Goal: Transaction & Acquisition: Obtain resource

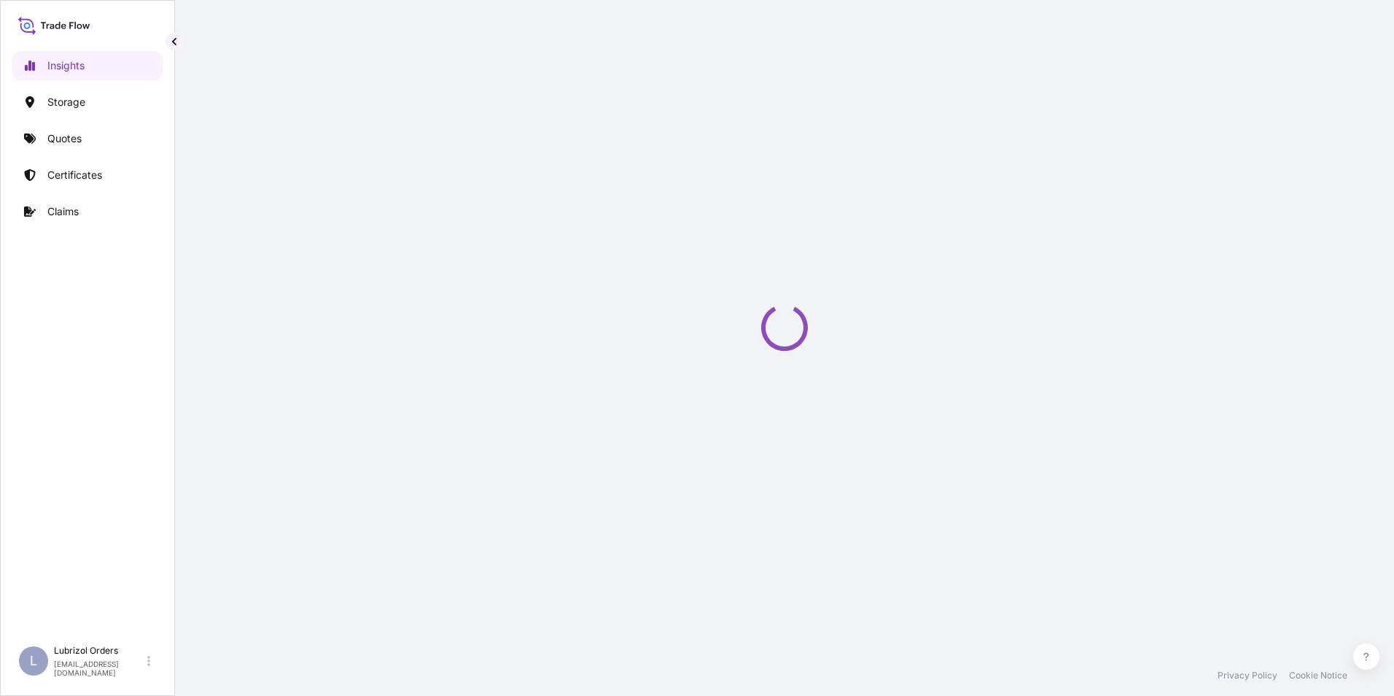
select select "2025"
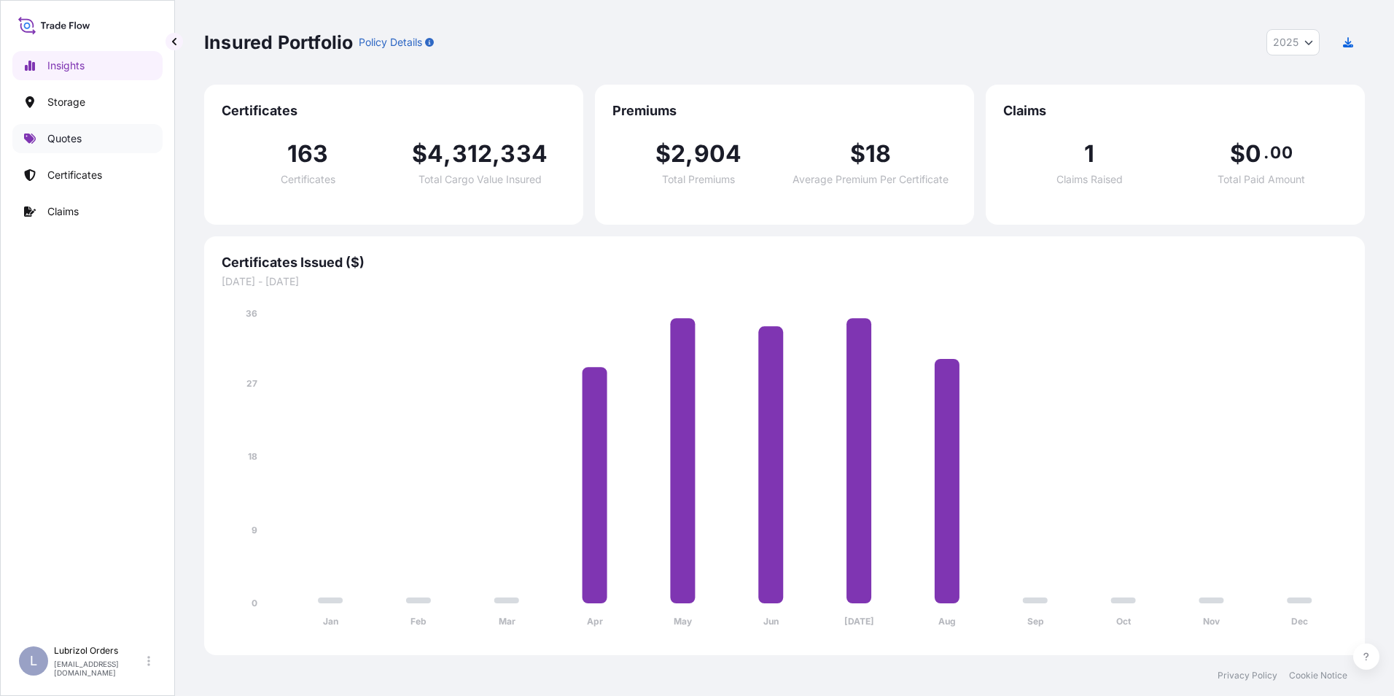
click at [88, 136] on link "Quotes" at bounding box center [87, 138] width 150 height 29
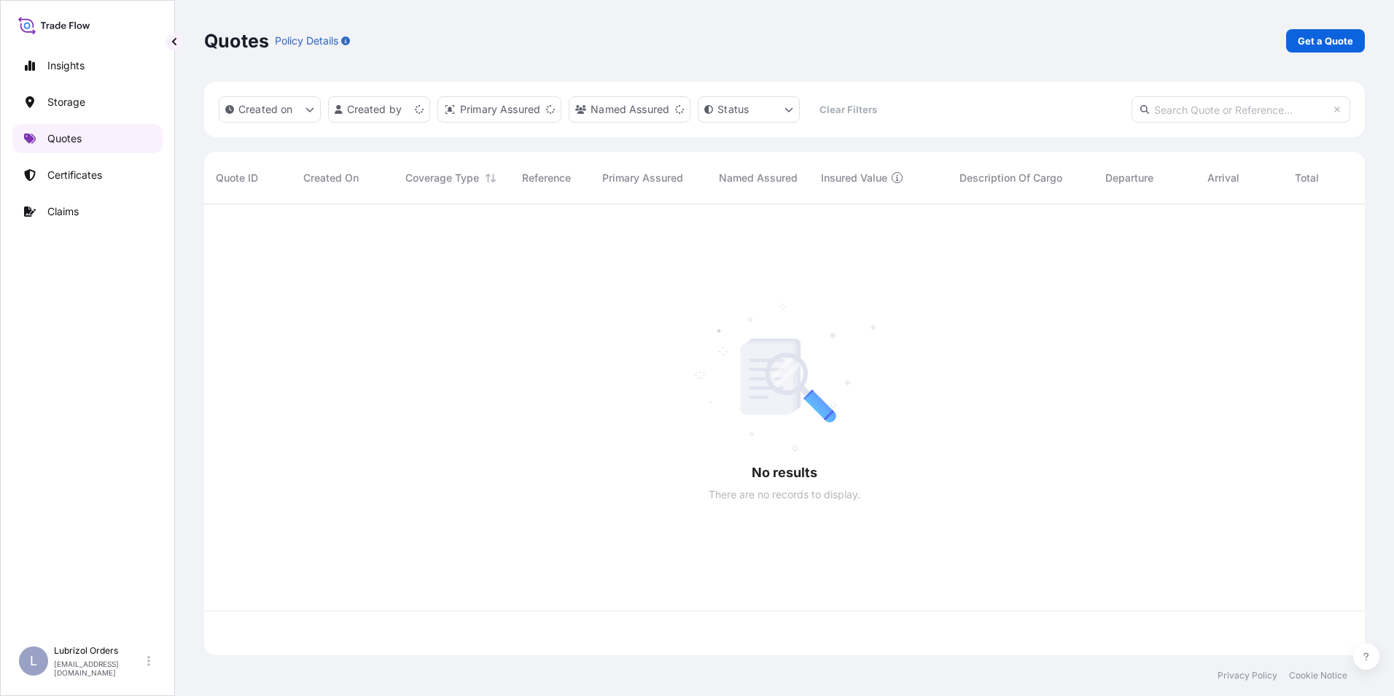
scroll to position [448, 1150]
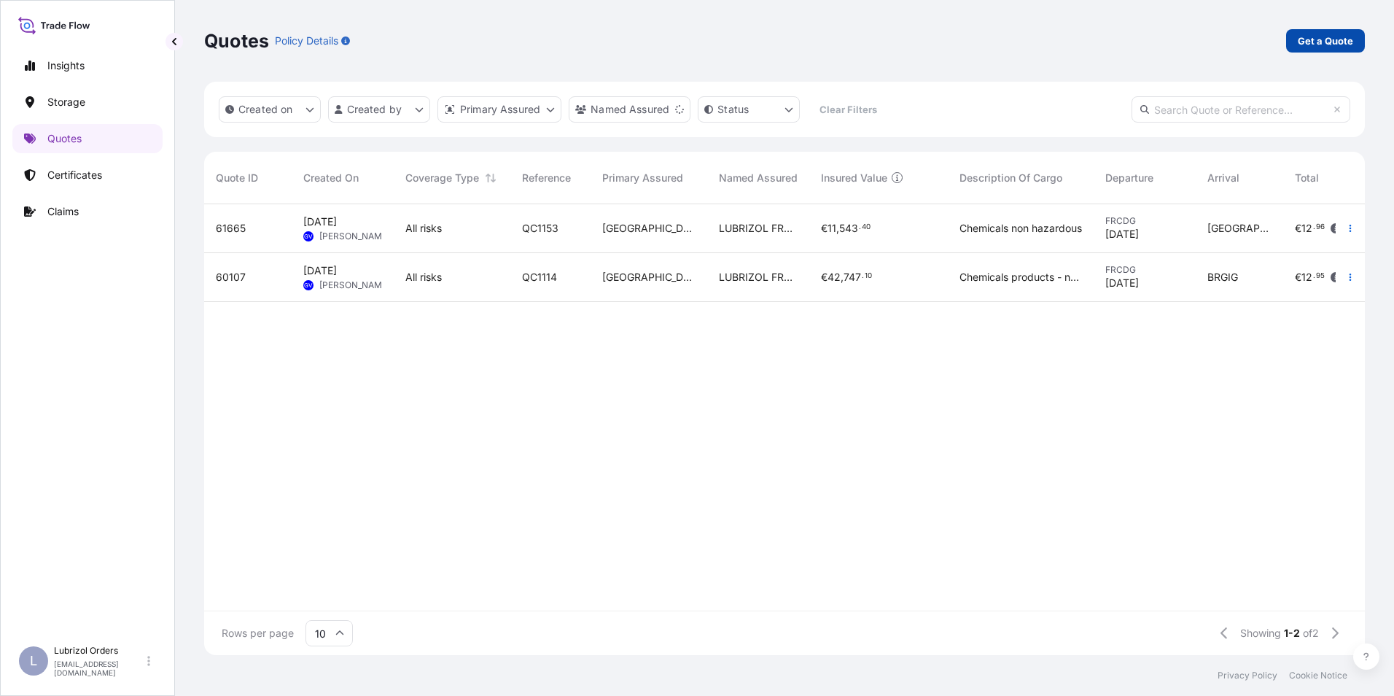
click at [1328, 41] on p "Get a Quote" at bounding box center [1325, 41] width 55 height 15
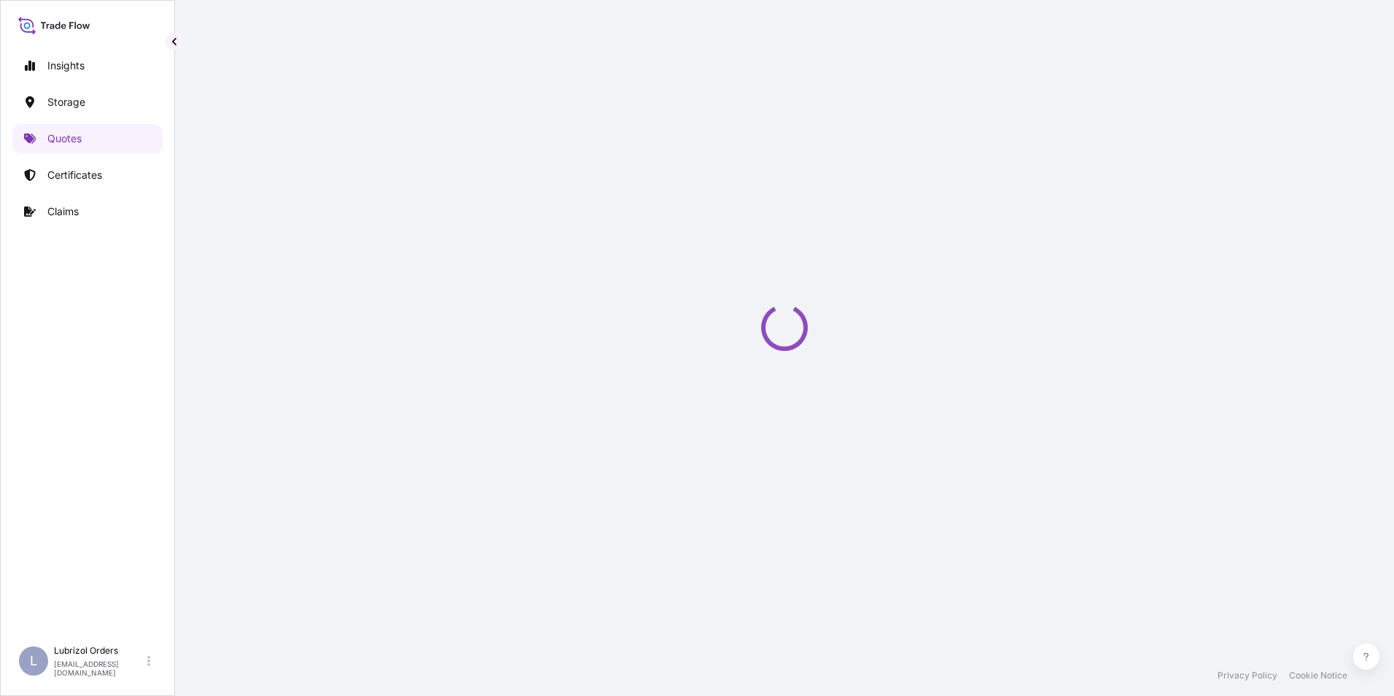
select select "Water"
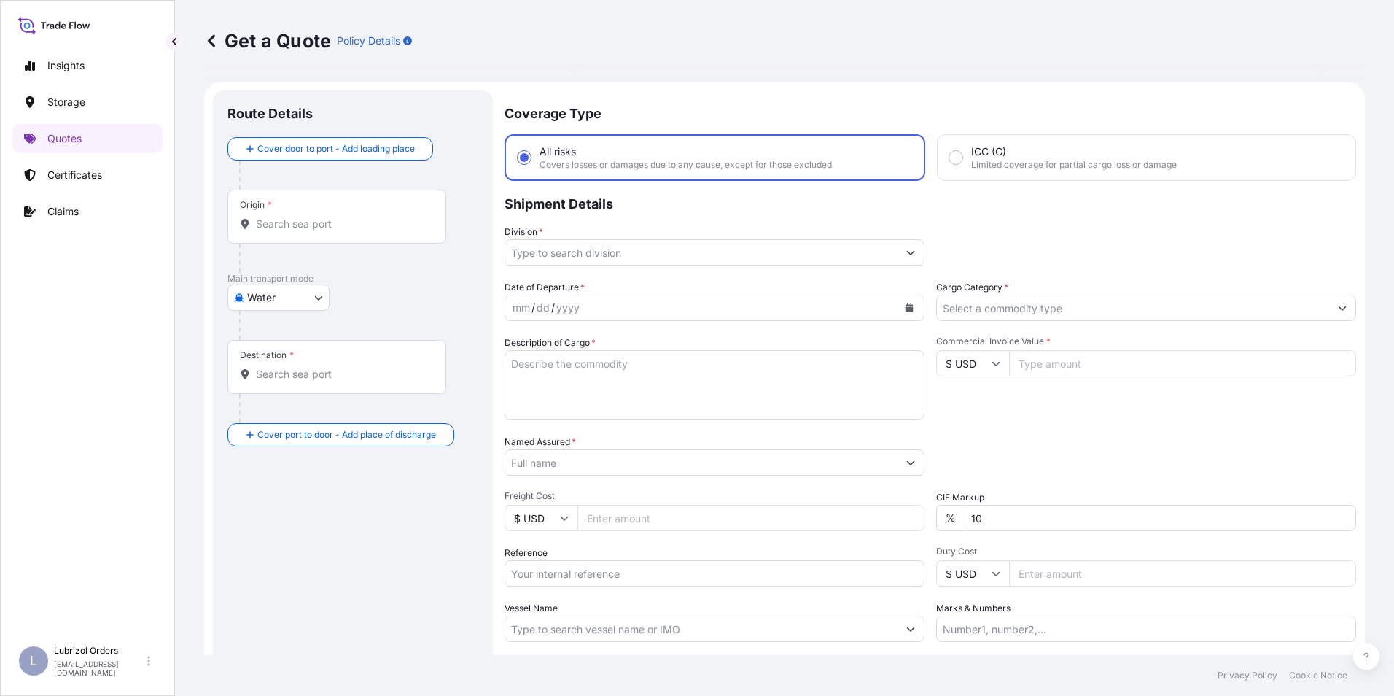
scroll to position [23, 0]
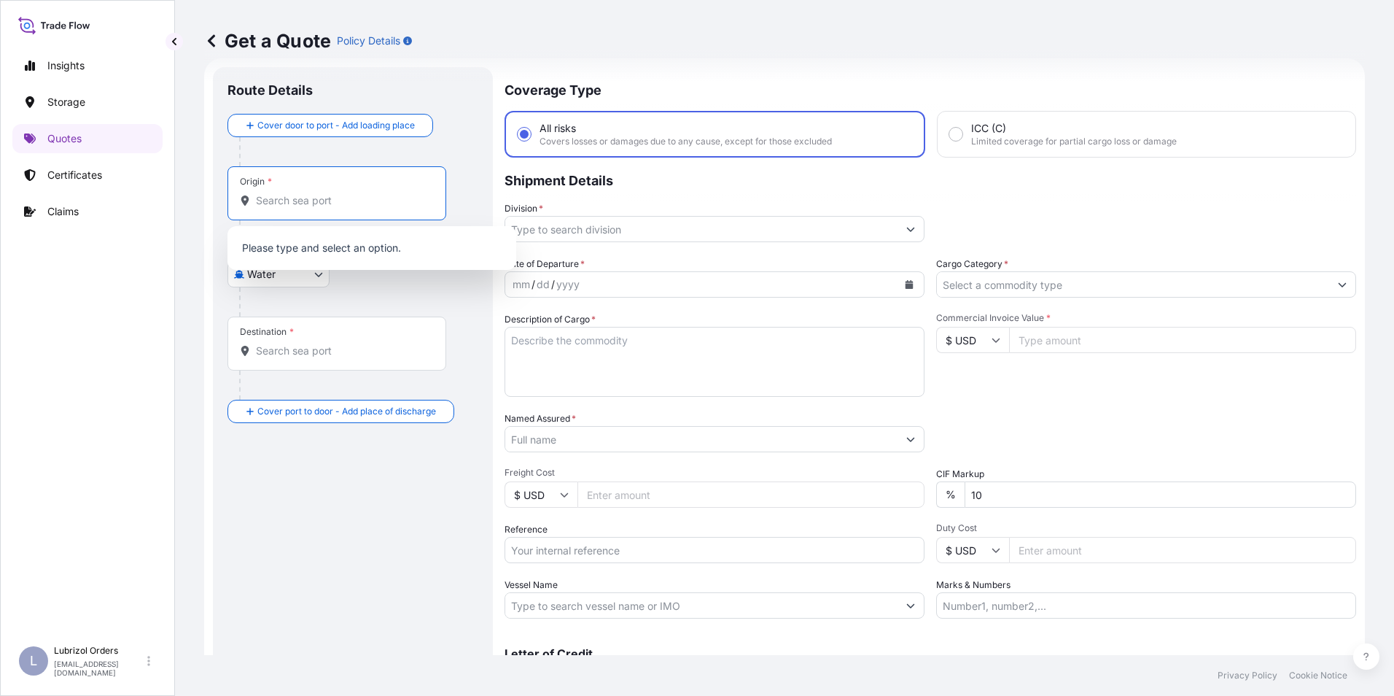
click at [305, 193] on input "Origin *" at bounding box center [342, 200] width 172 height 15
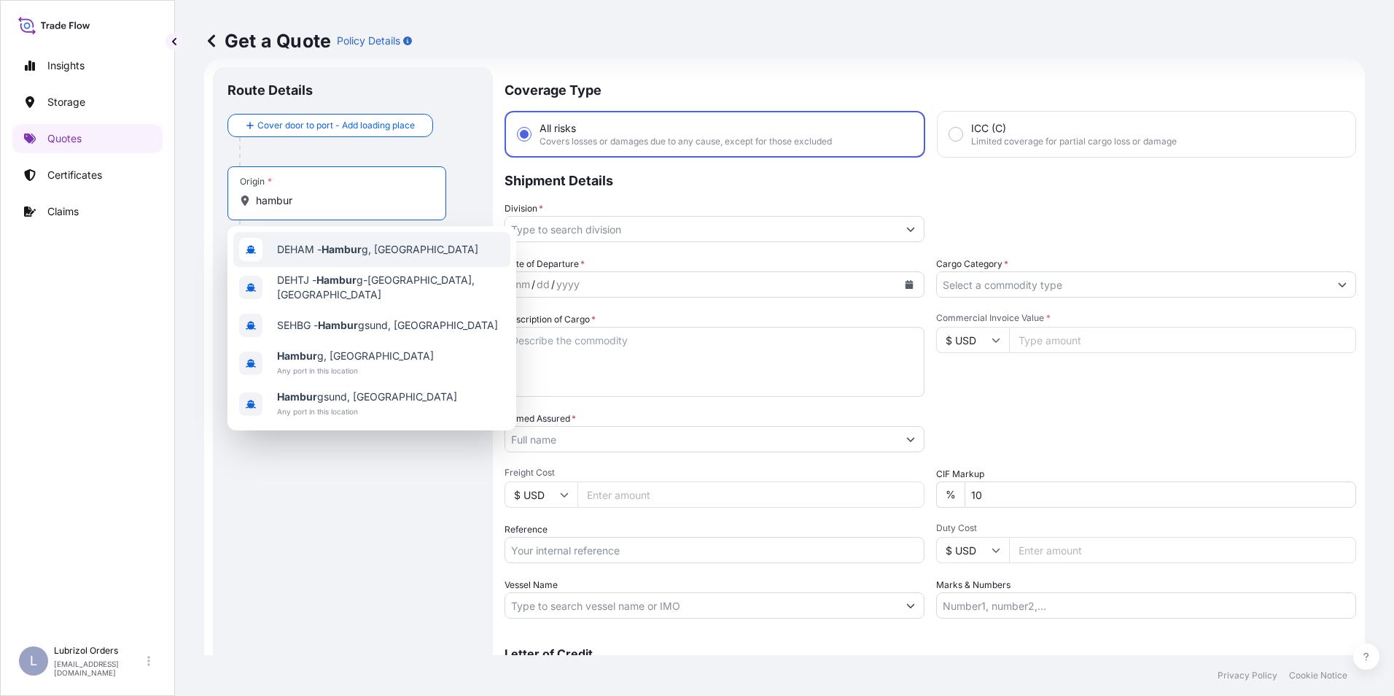
click at [319, 253] on span "DEHAM - Hambur g, [GEOGRAPHIC_DATA]" at bounding box center [377, 249] width 201 height 15
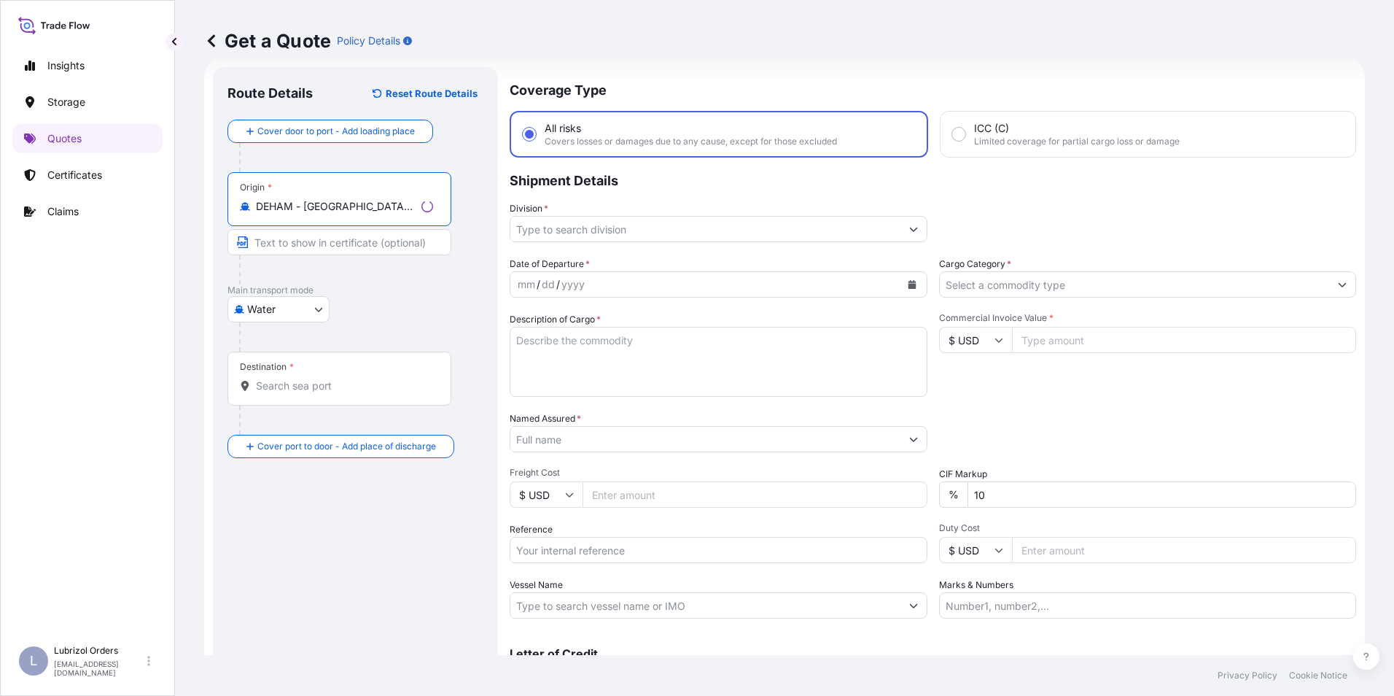
type input "DEHAM - [GEOGRAPHIC_DATA], [GEOGRAPHIC_DATA]"
click at [298, 378] on div "Destination *" at bounding box center [340, 379] width 224 height 54
click at [298, 379] on input "Destination *" at bounding box center [344, 386] width 177 height 15
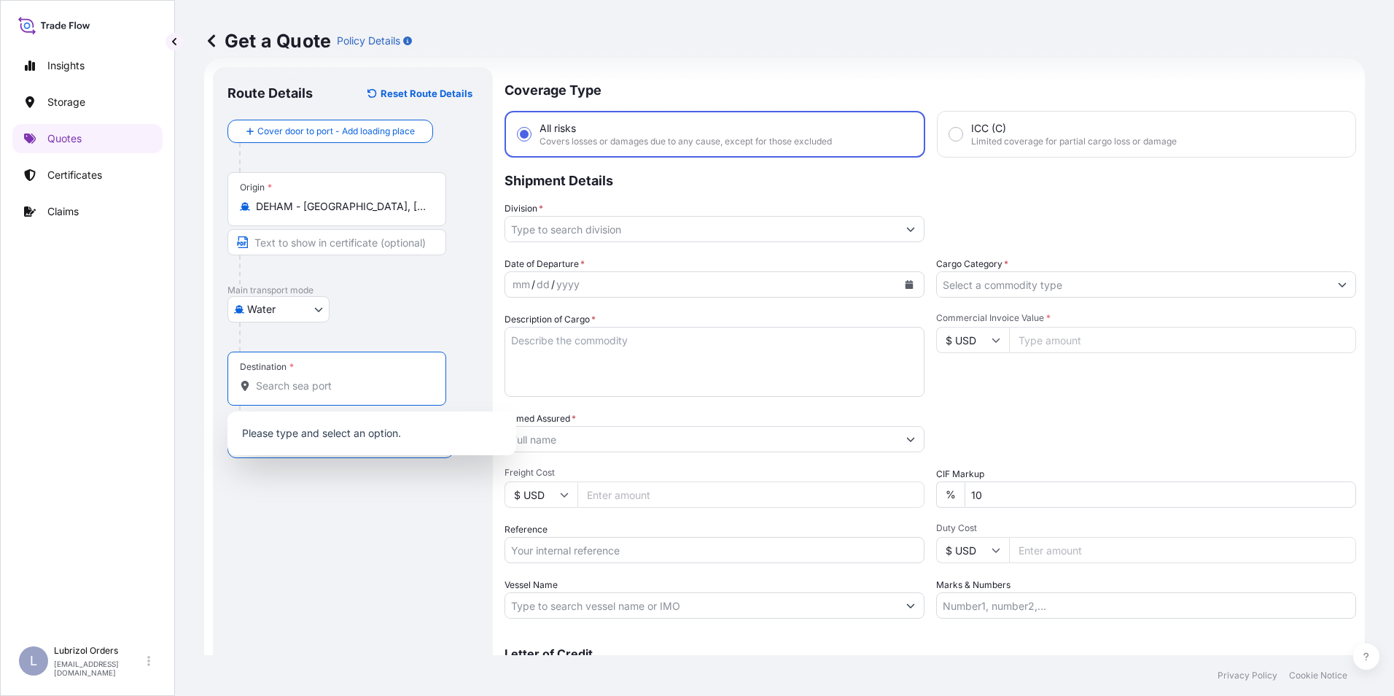
click at [298, 390] on input "Destination *" at bounding box center [342, 386] width 172 height 15
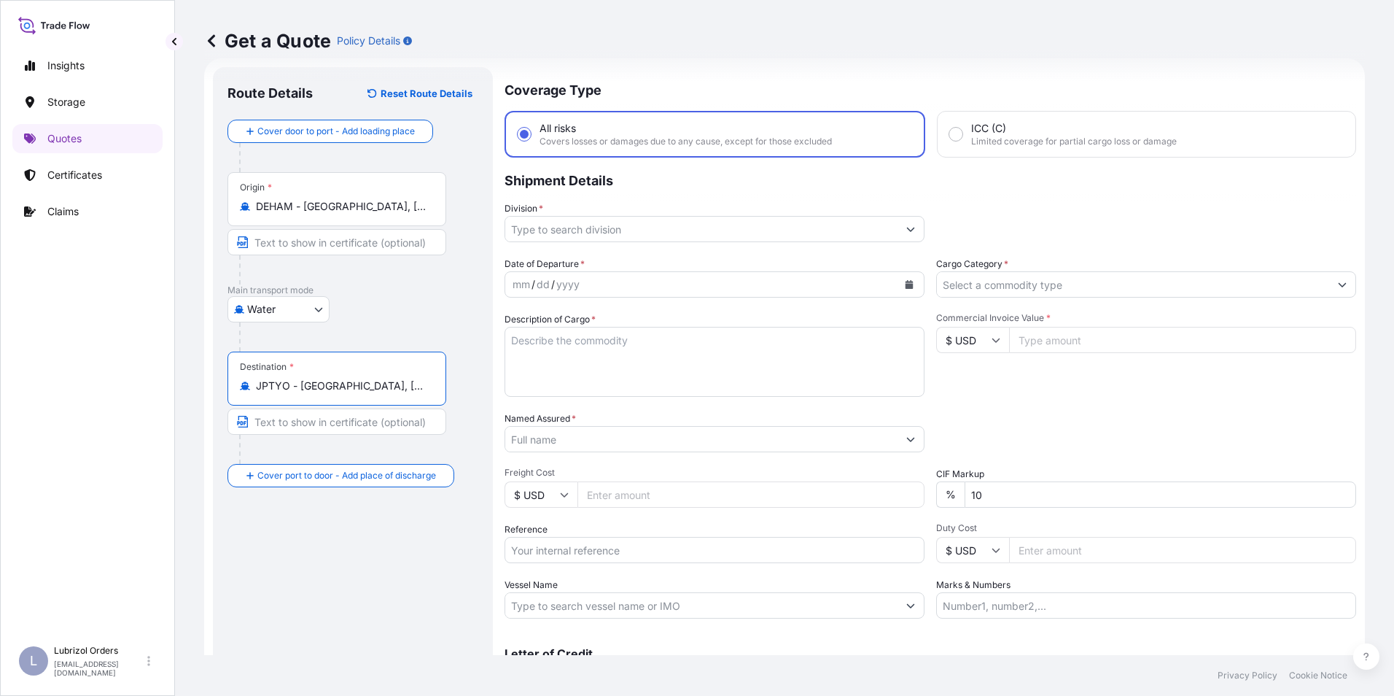
type input "JPTYO - [GEOGRAPHIC_DATA], [GEOGRAPHIC_DATA]"
click at [579, 555] on input "Reference" at bounding box center [715, 550] width 420 height 26
paste input "1155538849"
type input "1155538849"
click at [556, 230] on input "Division *" at bounding box center [701, 229] width 392 height 26
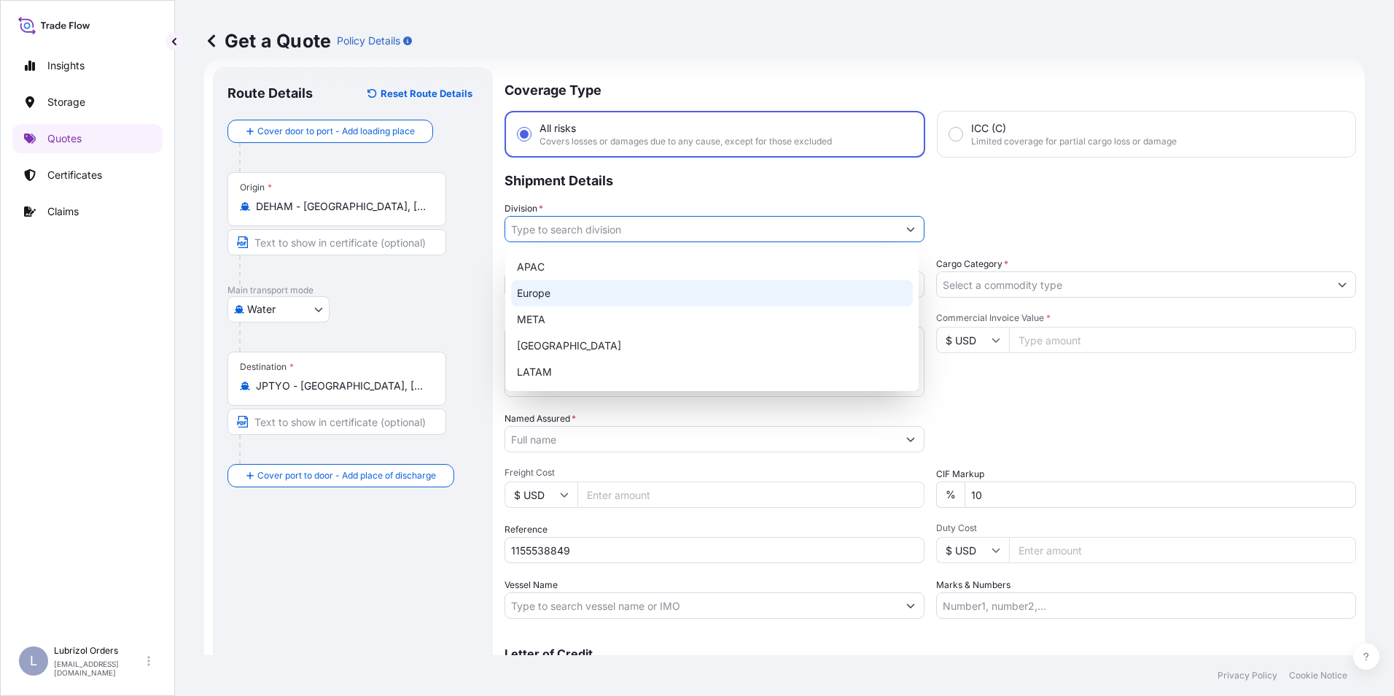
click at [544, 287] on div "Europe" at bounding box center [712, 293] width 402 height 26
type input "Europe"
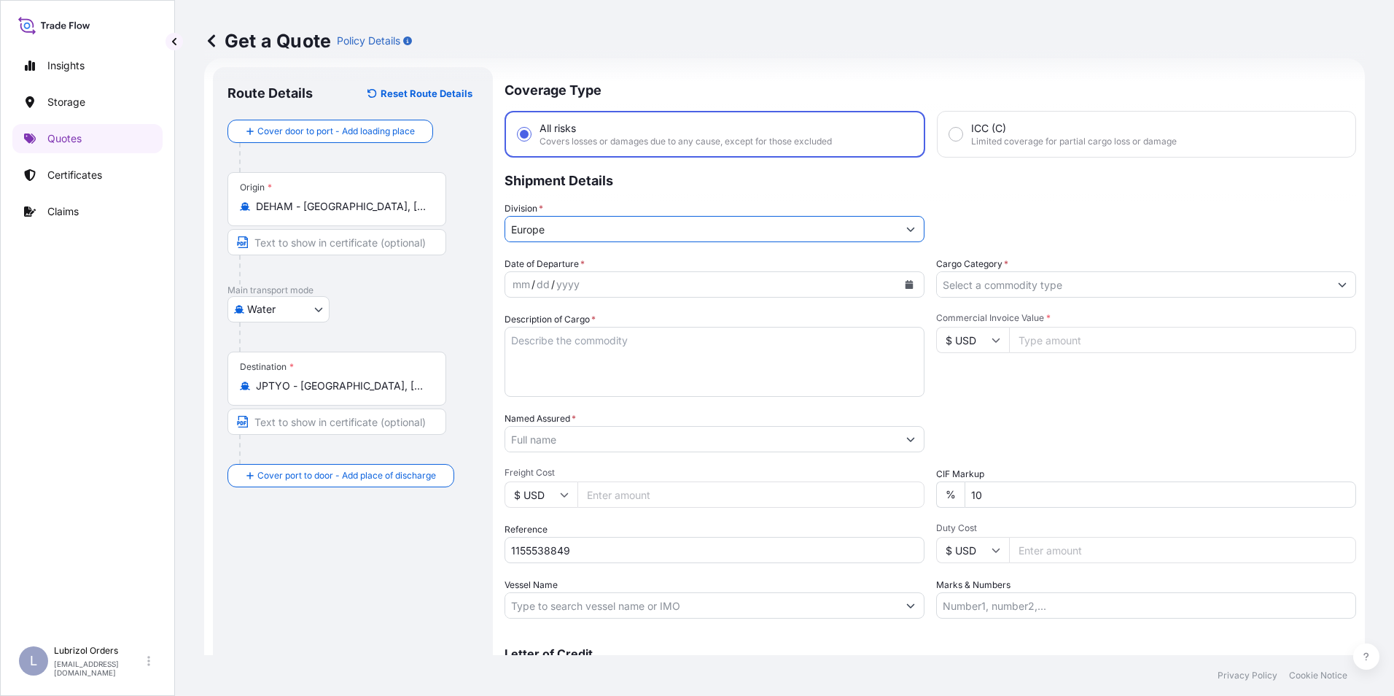
click at [1020, 285] on input "Cargo Category *" at bounding box center [1133, 284] width 392 height 26
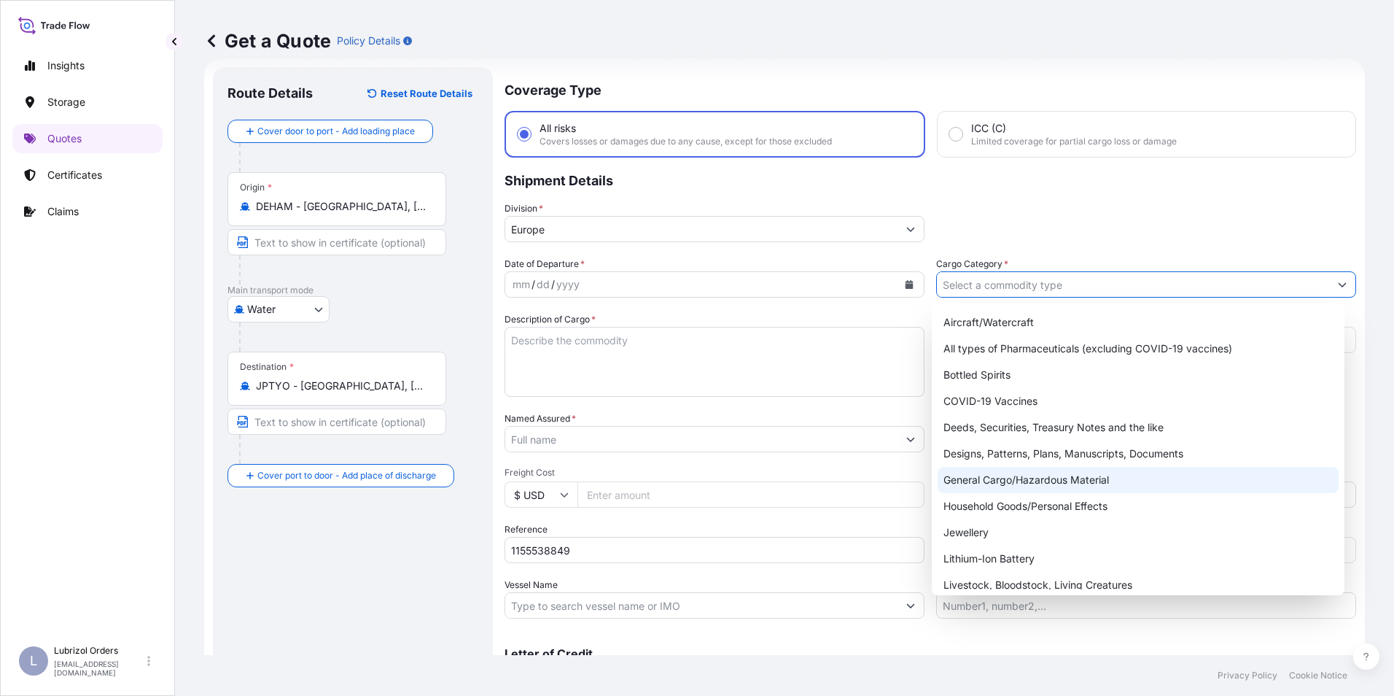
click at [1008, 478] on div "General Cargo/Hazardous Material" at bounding box center [1139, 480] width 402 height 26
type input "General Cargo/Hazardous Material"
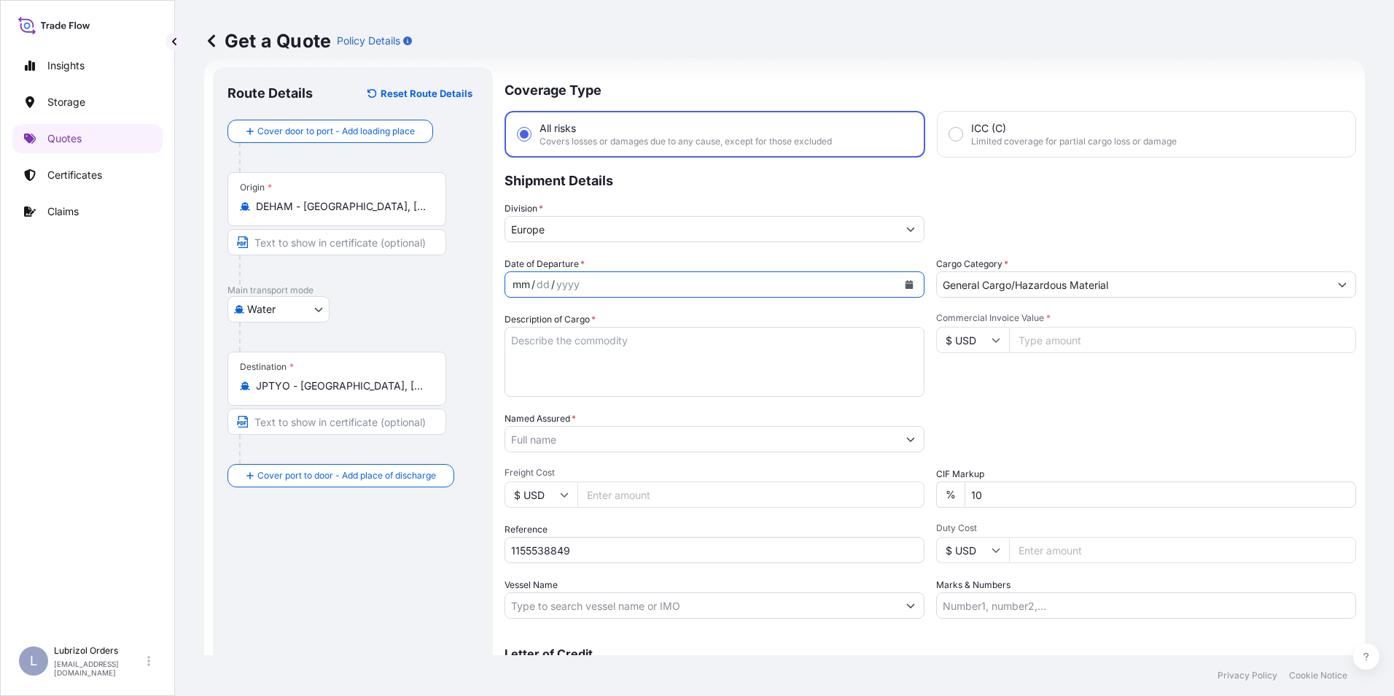
click at [516, 282] on div "mm" at bounding box center [521, 285] width 20 height 18
click at [537, 438] on input "Named Assured *" at bounding box center [701, 439] width 392 height 26
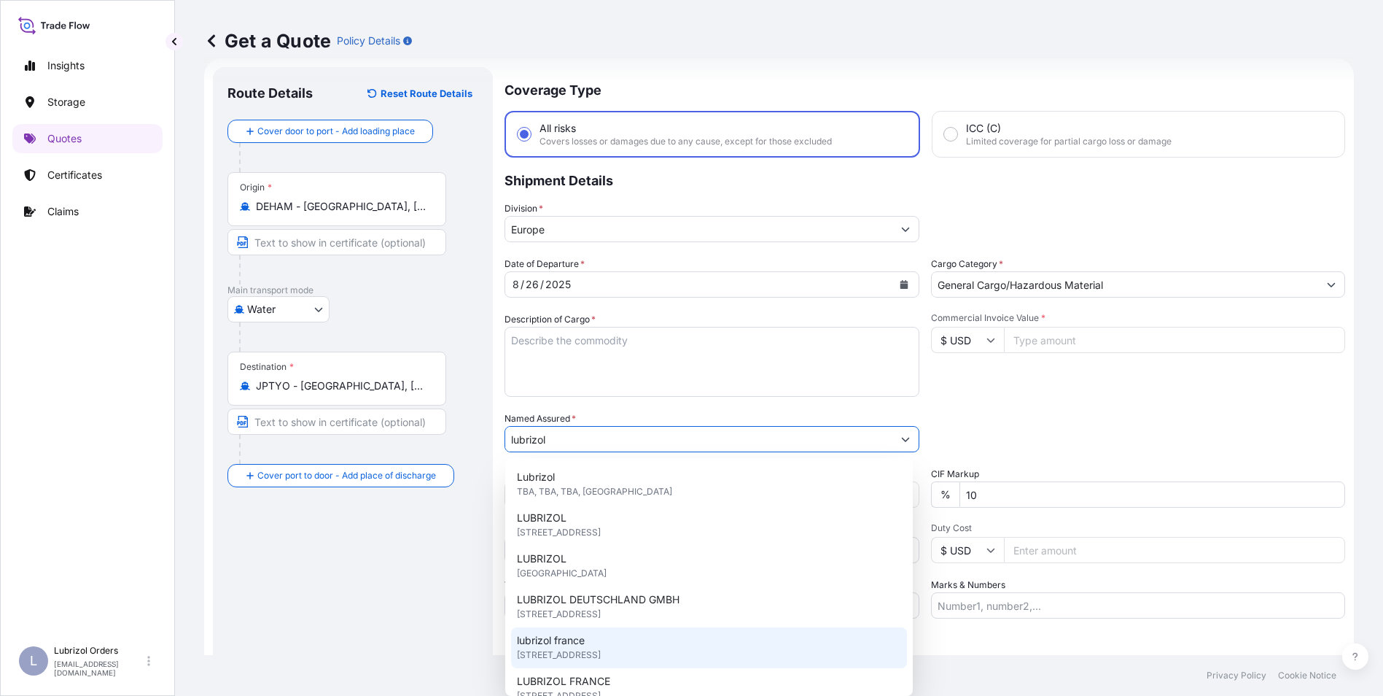
click at [601, 649] on span "[STREET_ADDRESS]" at bounding box center [559, 655] width 84 height 15
type input "lubrizol france"
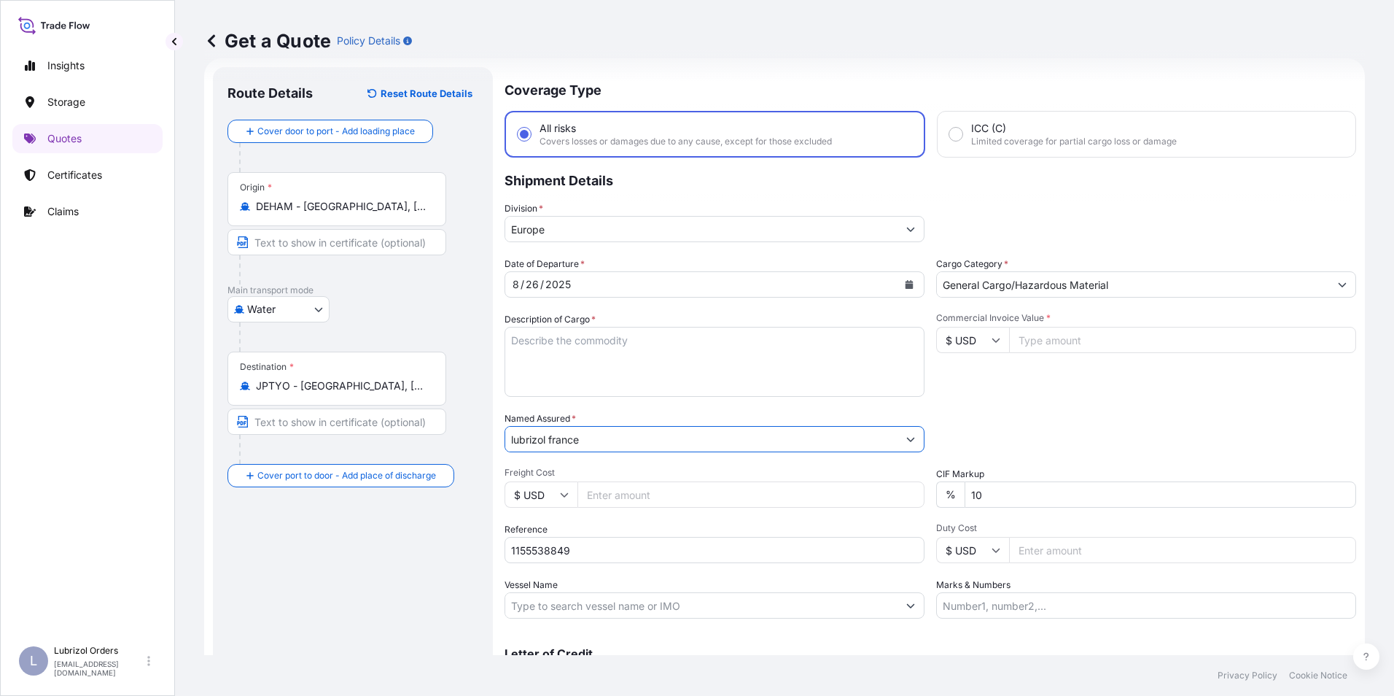
drag, startPoint x: 605, startPoint y: 435, endPoint x: 468, endPoint y: 438, distance: 137.2
click at [470, 436] on form "Route Details Reset Route Details Cover door to port - Add loading place Place …" at bounding box center [784, 397] width 1161 height 678
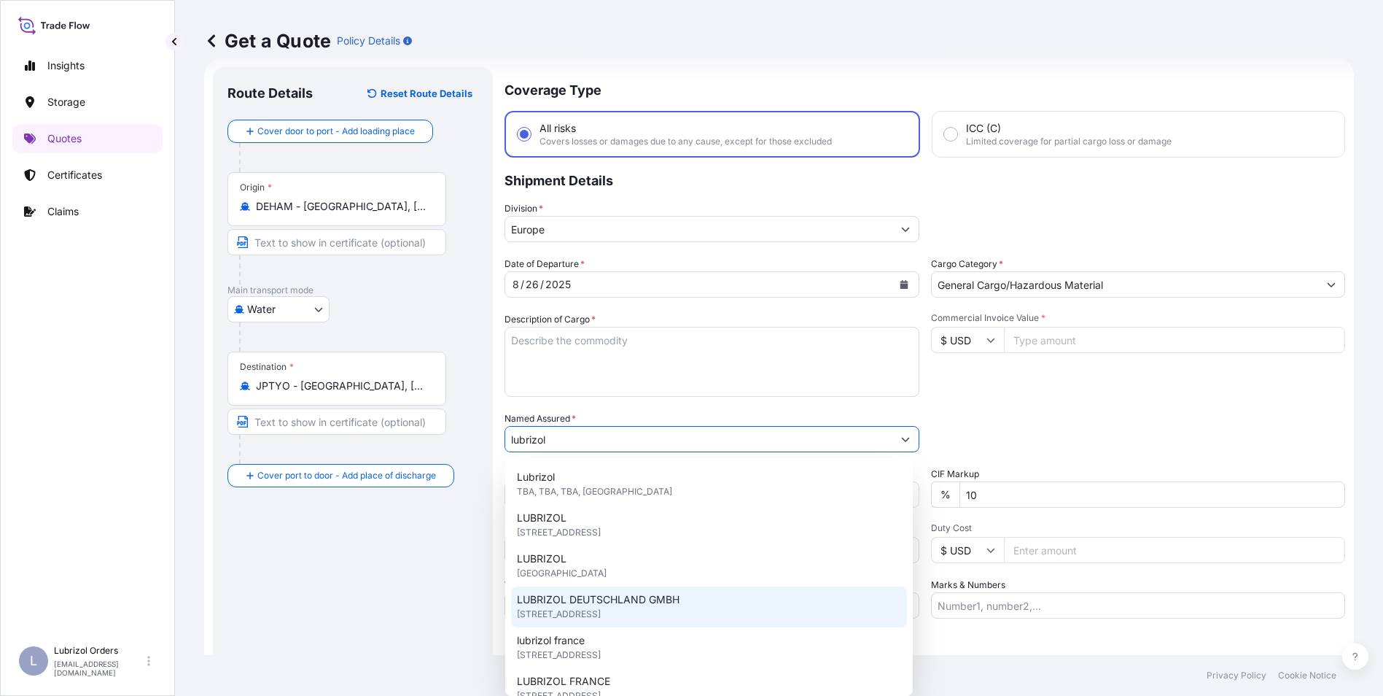
click at [611, 600] on span "LUBRIZOL DEUTSCHLAND GMBH" at bounding box center [598, 599] width 163 height 15
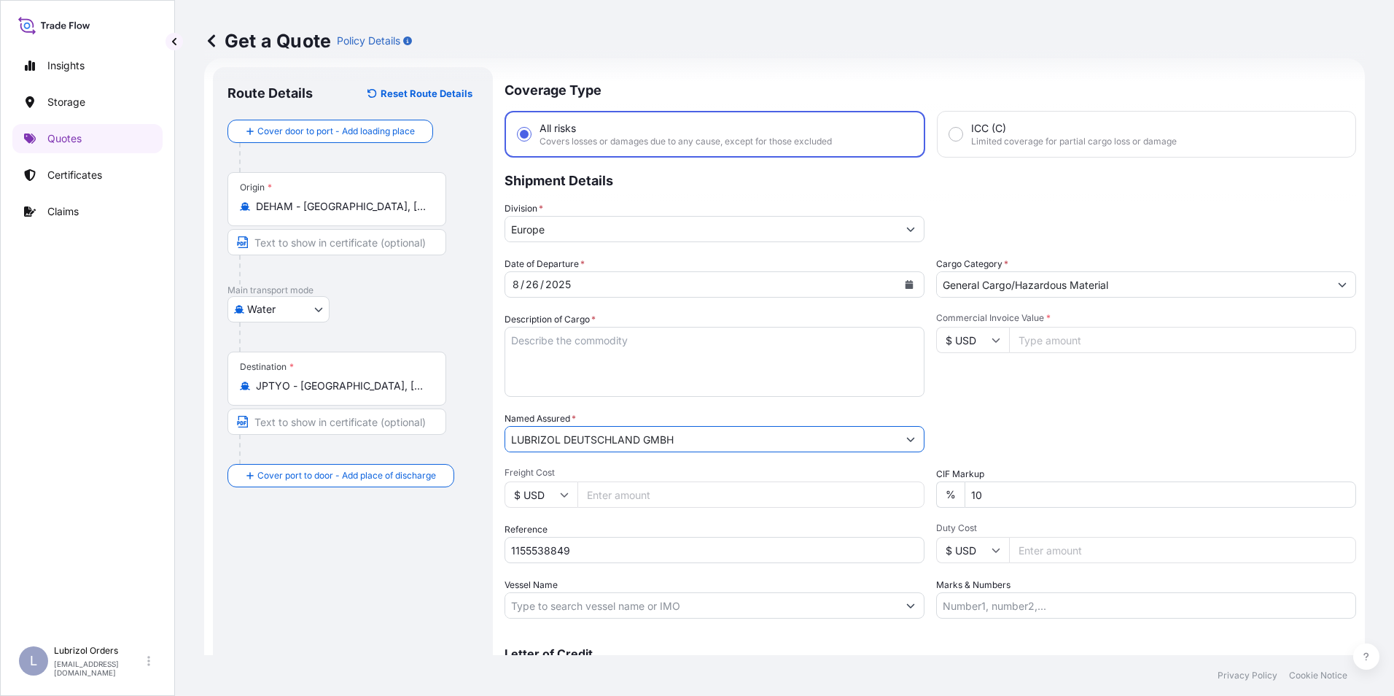
type input "LUBRIZOL DEUTSCHLAND GMBH"
click at [958, 346] on input "$ USD" at bounding box center [972, 340] width 73 height 26
click at [967, 387] on div "€ EUR" at bounding box center [967, 380] width 61 height 28
type input "€ EUR"
click at [1052, 341] on input "Commercial Invoice Value *" at bounding box center [1182, 340] width 347 height 26
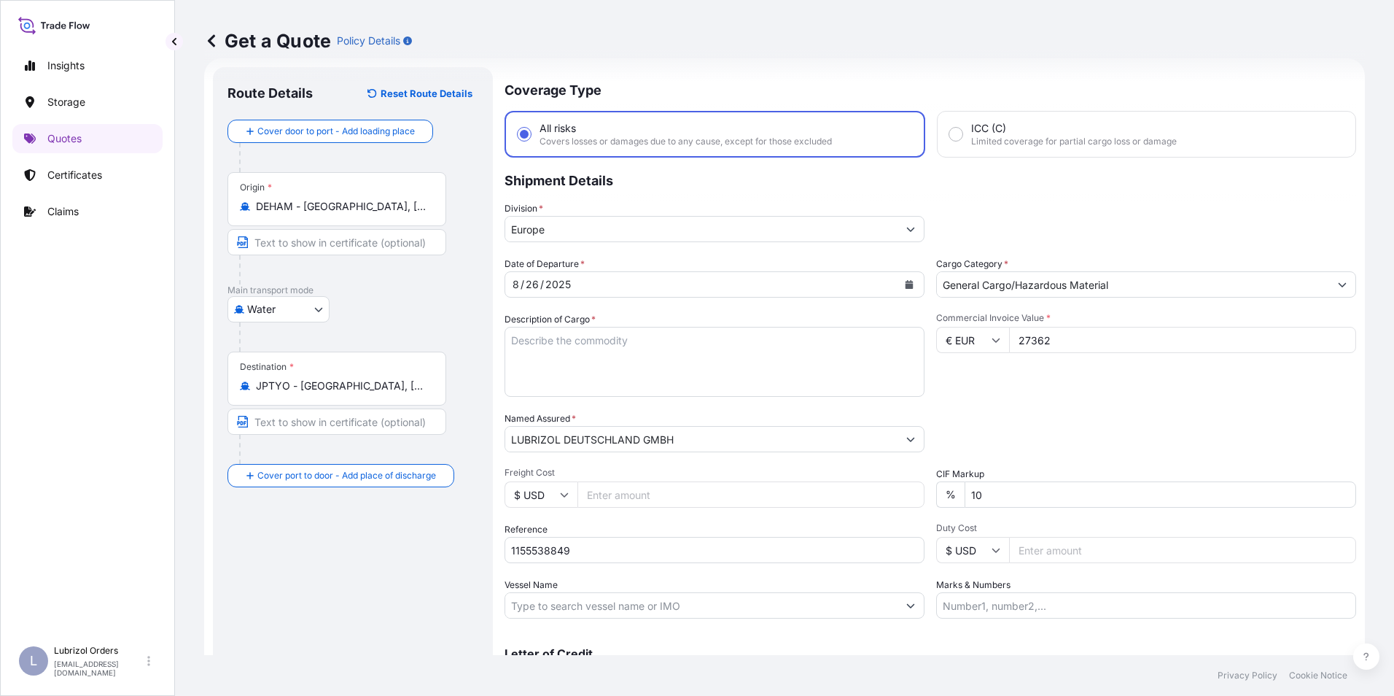
click at [1075, 335] on input "27362" at bounding box center [1182, 340] width 347 height 26
type input "27362.89"
click at [608, 360] on textarea "Description of Cargo *" at bounding box center [715, 362] width 420 height 70
paste textarea "12 DRUMS OF [PERSON_NAME](R) MC9445A, STD. BLACK AND YELLOW NW 2424 KGS GW 2592…"
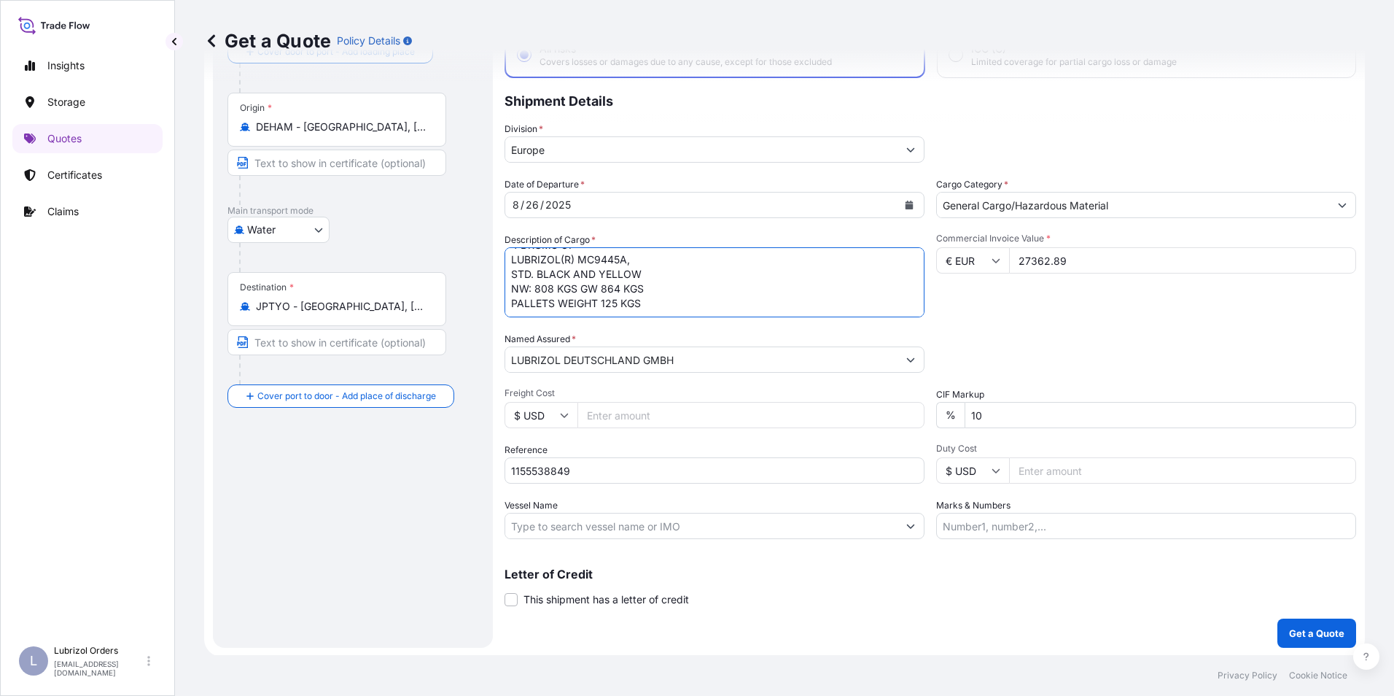
scroll to position [104, 0]
type textarea "12 DRUMS OF [PERSON_NAME](R) MC9445A, STD. BLACK AND YELLOW NW 2424 KGS GW 2592…"
click at [1321, 630] on p "Get a Quote" at bounding box center [1316, 631] width 55 height 15
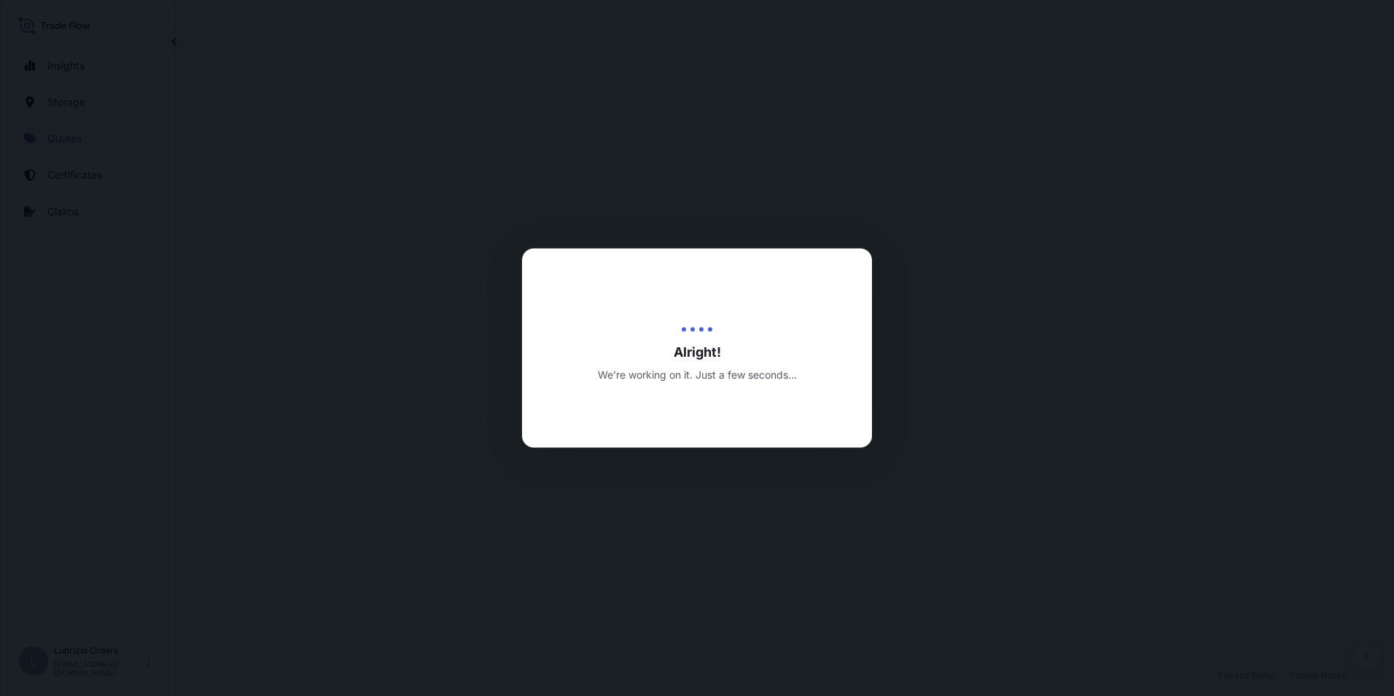
select select "Water"
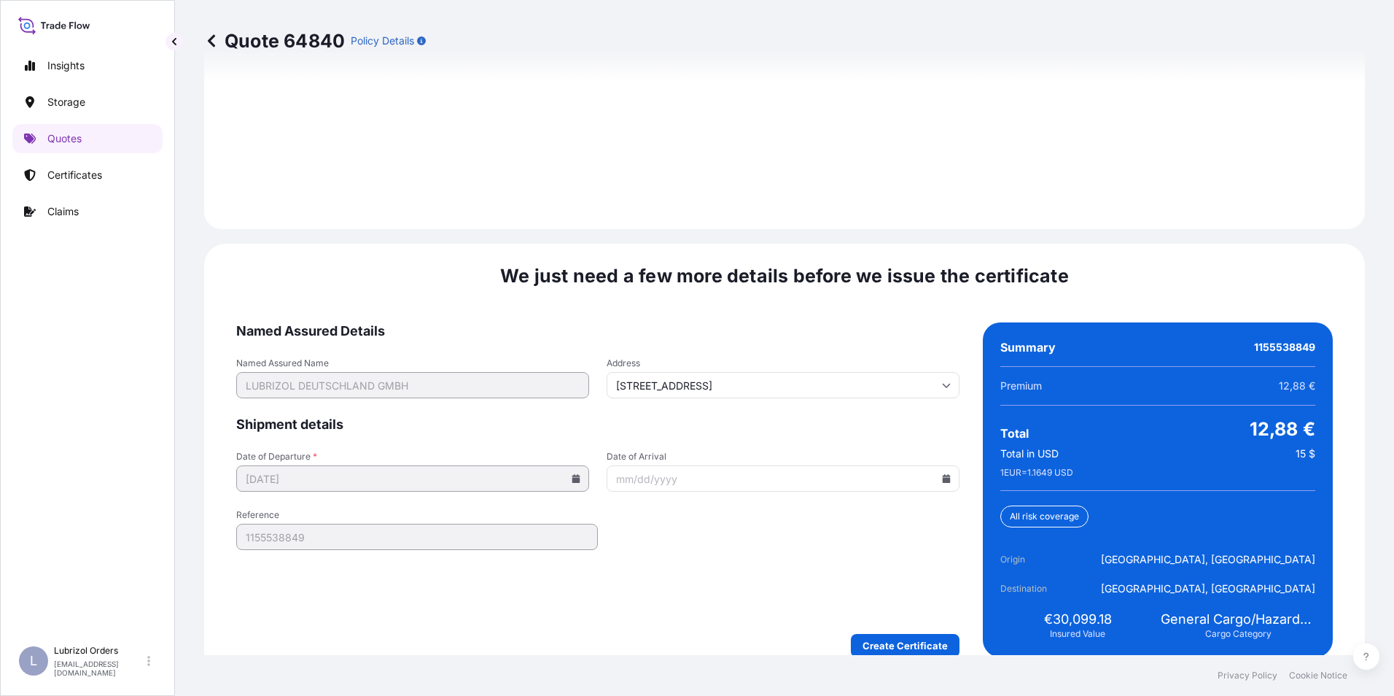
scroll to position [2086, 0]
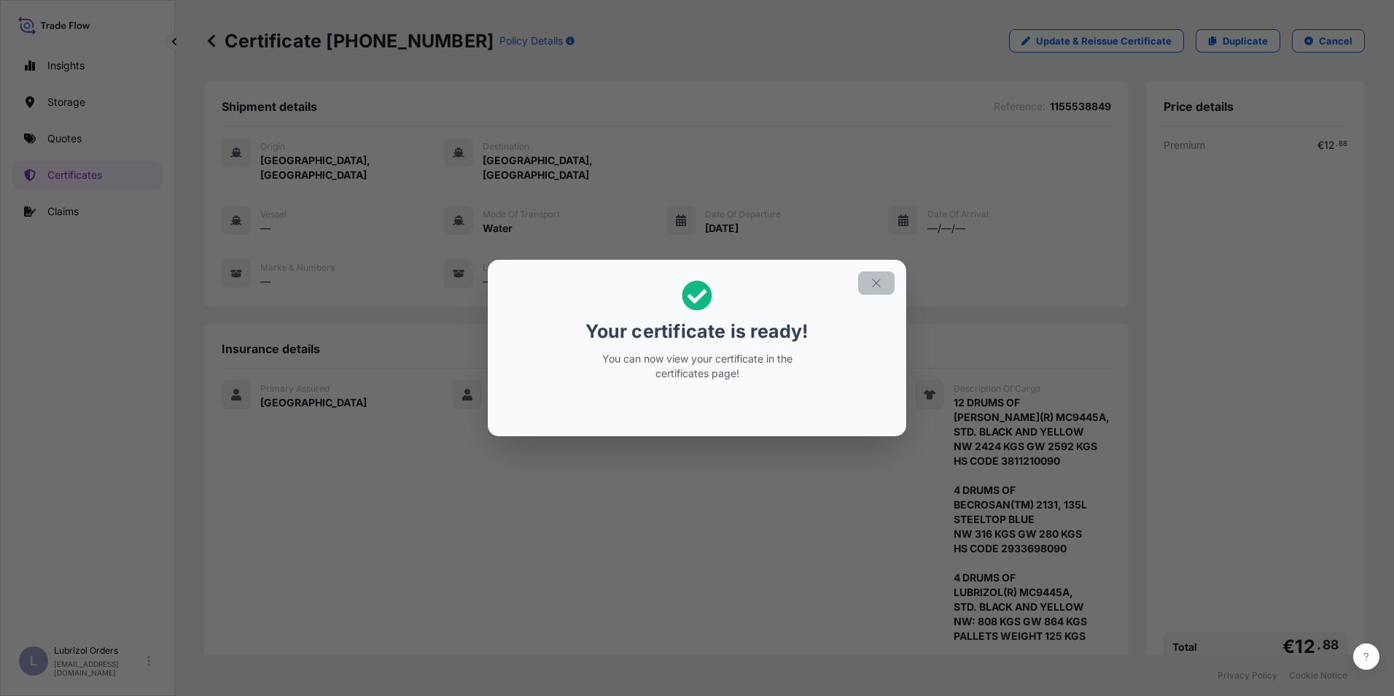
click at [881, 282] on icon "button" at bounding box center [876, 282] width 13 height 13
